Goal: Book appointment/travel/reservation

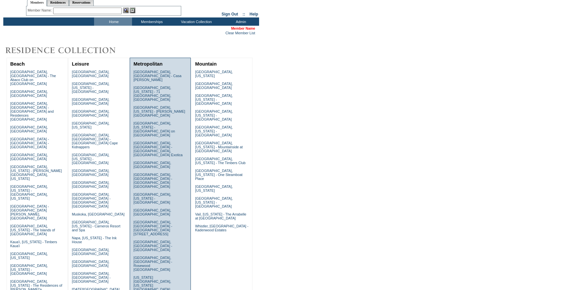
scroll to position [22, 0]
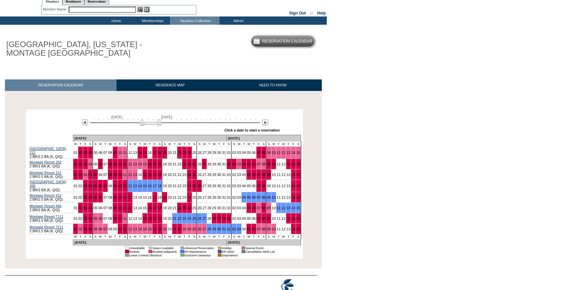
scroll to position [1, 0]
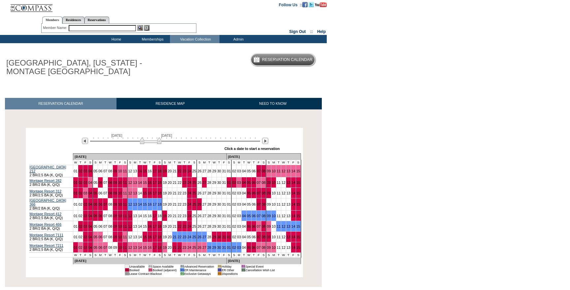
click at [79, 26] on input "text" at bounding box center [102, 28] width 67 height 6
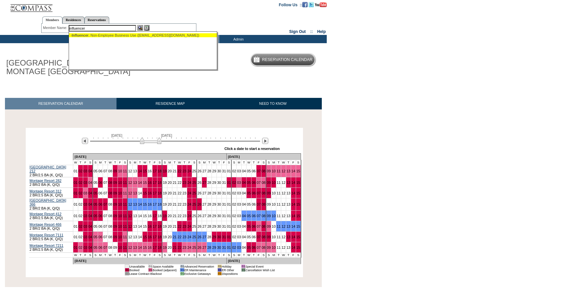
click at [83, 36] on span "Influencer" at bounding box center [80, 35] width 17 height 4
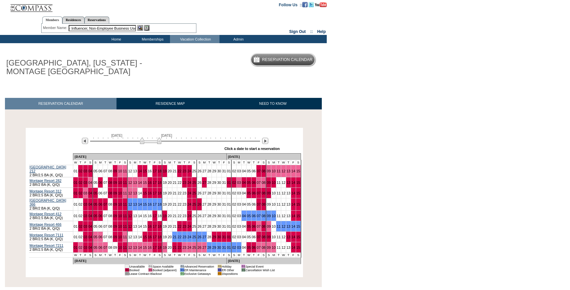
click at [97, 30] on input "- Influencer, Non-Employee Business Use ([EMAIL_ADDRESS][DOMAIN_NAME])" at bounding box center [102, 28] width 67 height 6
click at [96, 29] on input "- Influencer, Non-Employee Business Use ([EMAIL_ADDRESS][DOMAIN_NAME])" at bounding box center [102, 28] width 67 height 6
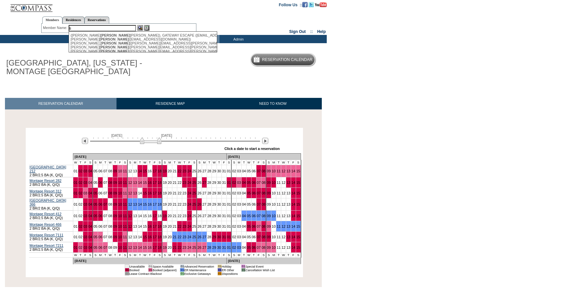
type input "t"
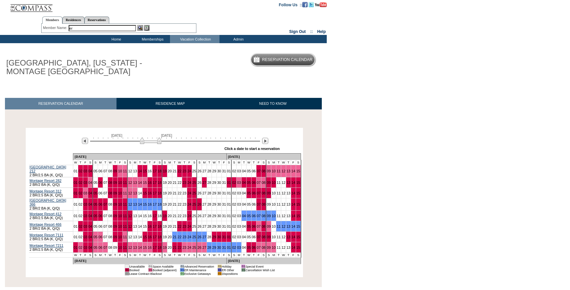
type input "e"
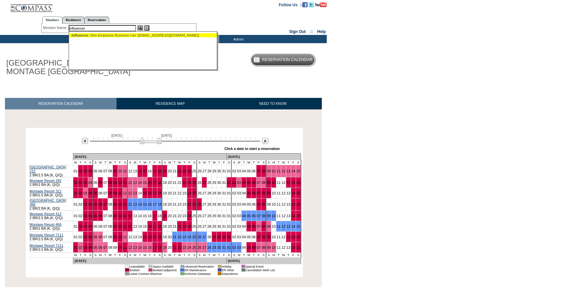
type input "influencer"
click at [140, 28] on img at bounding box center [140, 28] width 6 height 6
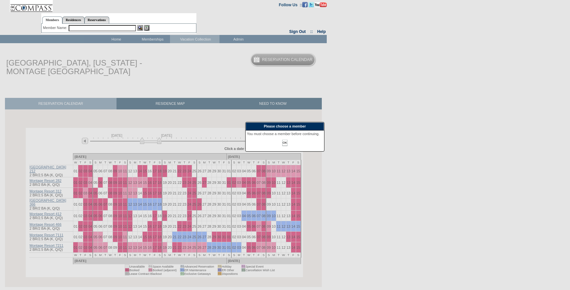
click at [285, 146] on input "OK" at bounding box center [284, 143] width 5 height 6
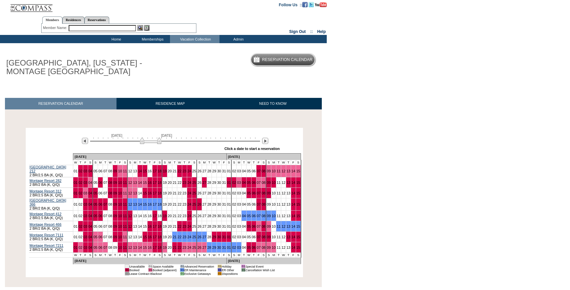
click at [99, 28] on input "text" at bounding box center [102, 28] width 67 height 6
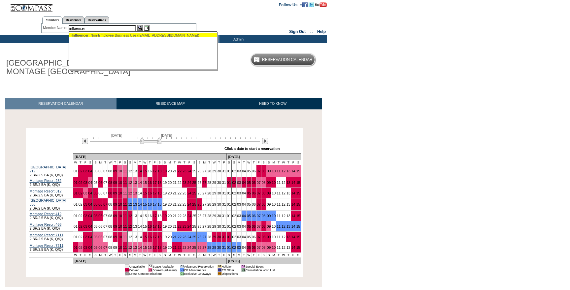
click at [88, 36] on span "Influencer" at bounding box center [80, 35] width 17 height 4
type input "- Influencer, Non-Employee Business Use ([EMAIL_ADDRESS][DOMAIN_NAME])"
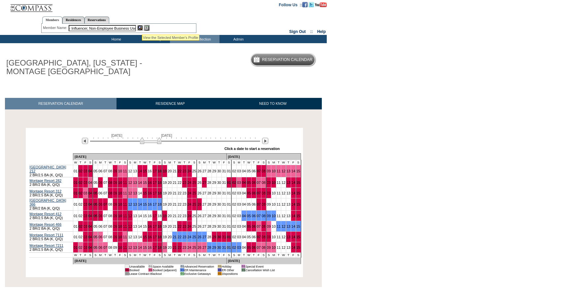
click at [142, 27] on img at bounding box center [140, 28] width 6 height 6
